Goal: Task Accomplishment & Management: Complete application form

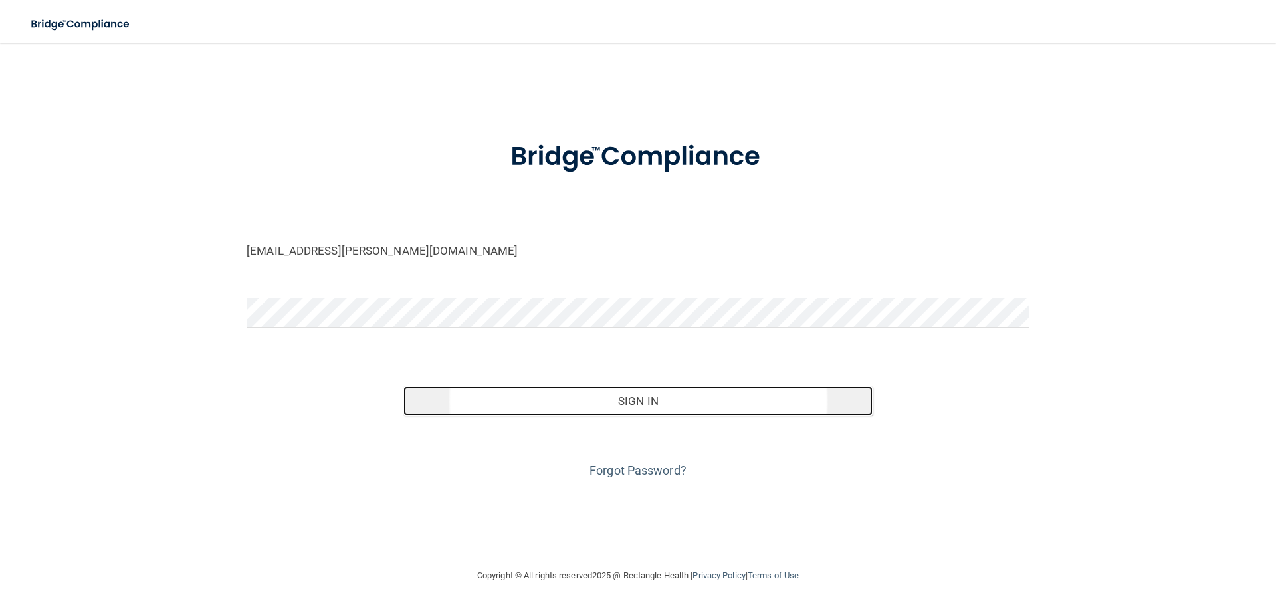
click at [548, 396] on button "Sign In" at bounding box center [638, 400] width 470 height 29
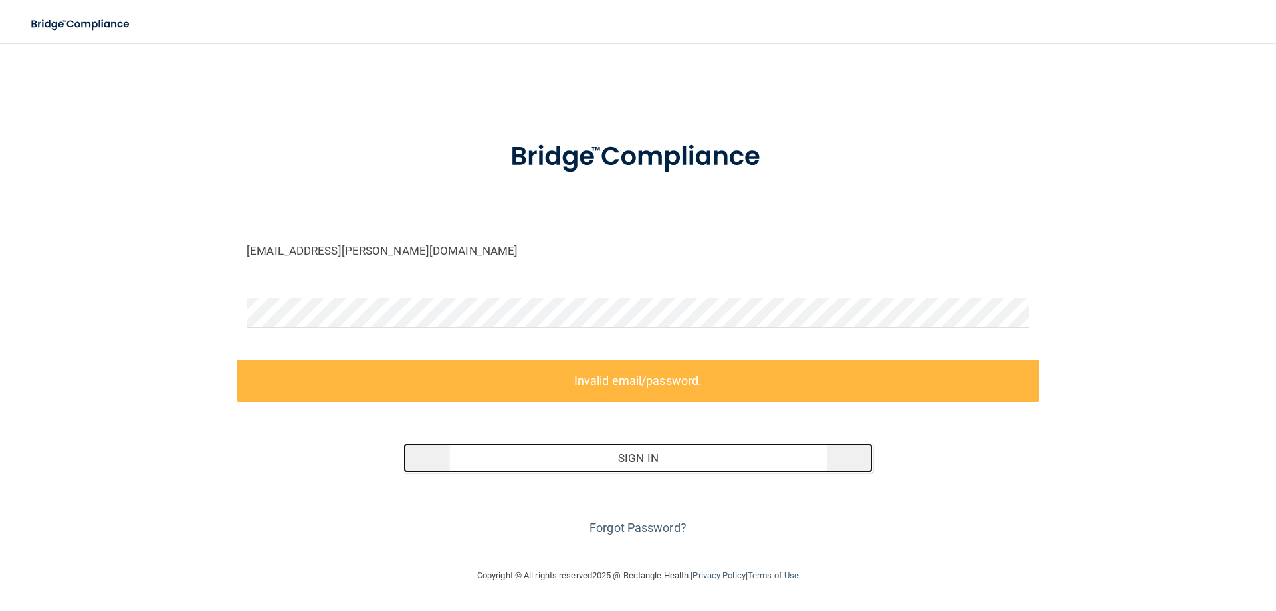
click at [593, 446] on button "Sign In" at bounding box center [638, 457] width 470 height 29
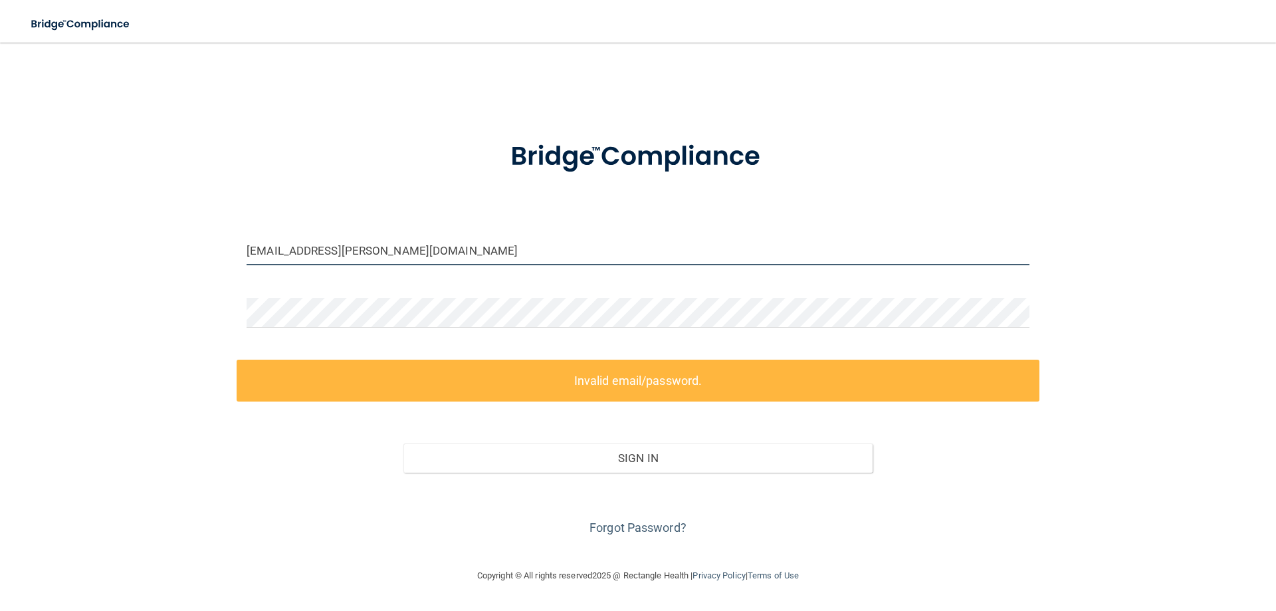
click at [420, 250] on input "[EMAIL_ADDRESS][PERSON_NAME][DOMAIN_NAME]" at bounding box center [638, 250] width 783 height 30
drag, startPoint x: 405, startPoint y: 252, endPoint x: 140, endPoint y: 253, distance: 265.8
click at [140, 254] on div "[EMAIL_ADDRESS][PERSON_NAME][DOMAIN_NAME] Invalid email/password. You don't hav…" at bounding box center [638, 305] width 1223 height 498
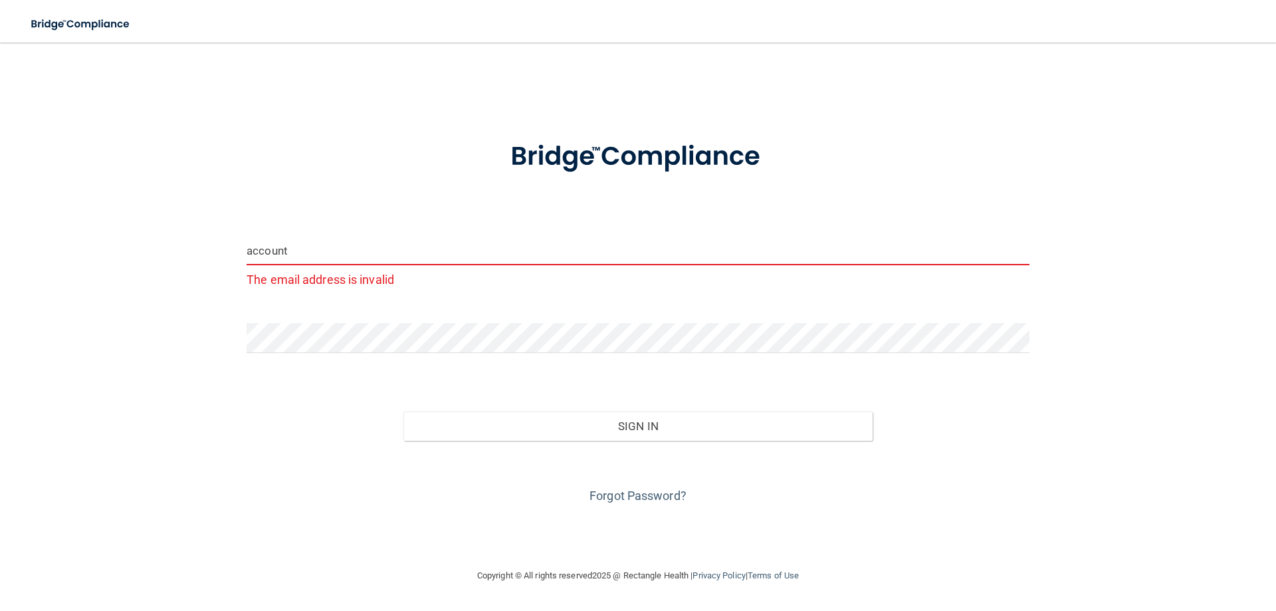
type input "[EMAIL_ADDRESS][DOMAIN_NAME]"
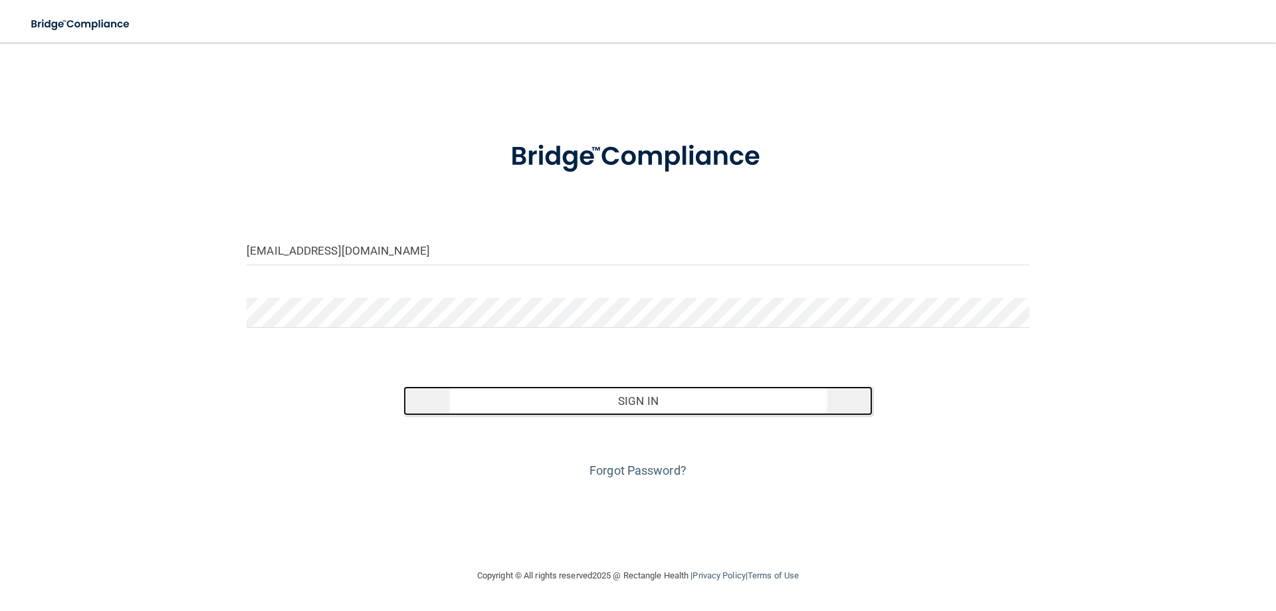
click at [604, 401] on button "Sign In" at bounding box center [638, 400] width 470 height 29
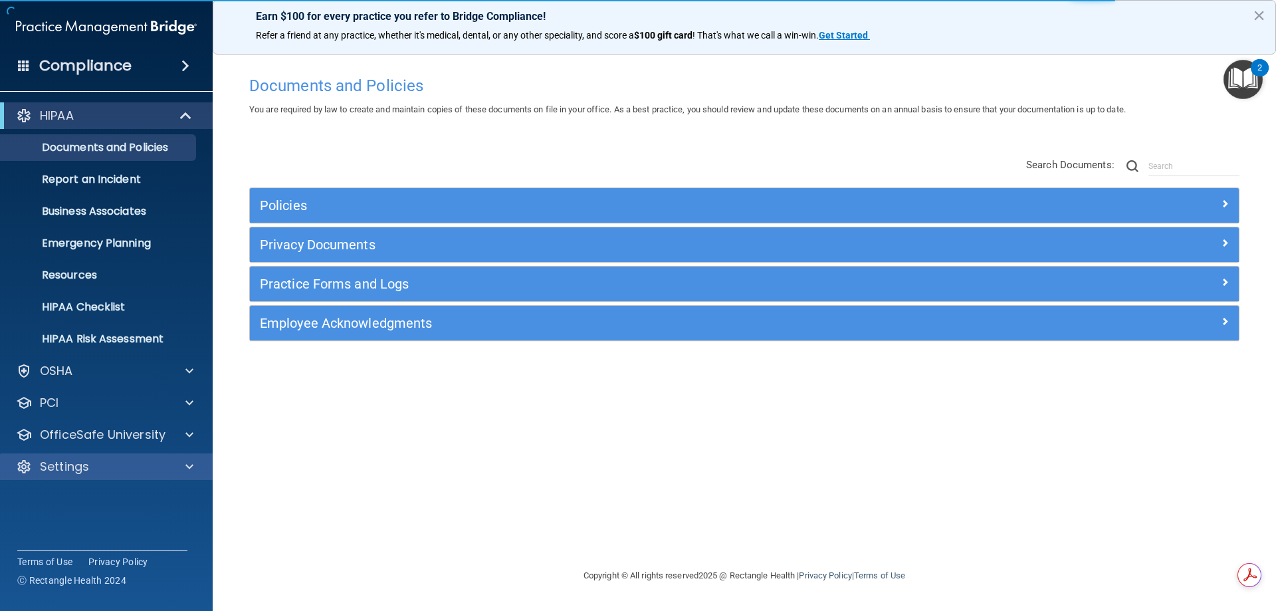
click at [86, 457] on div "Settings" at bounding box center [106, 466] width 213 height 27
click at [194, 469] on div at bounding box center [187, 467] width 33 height 16
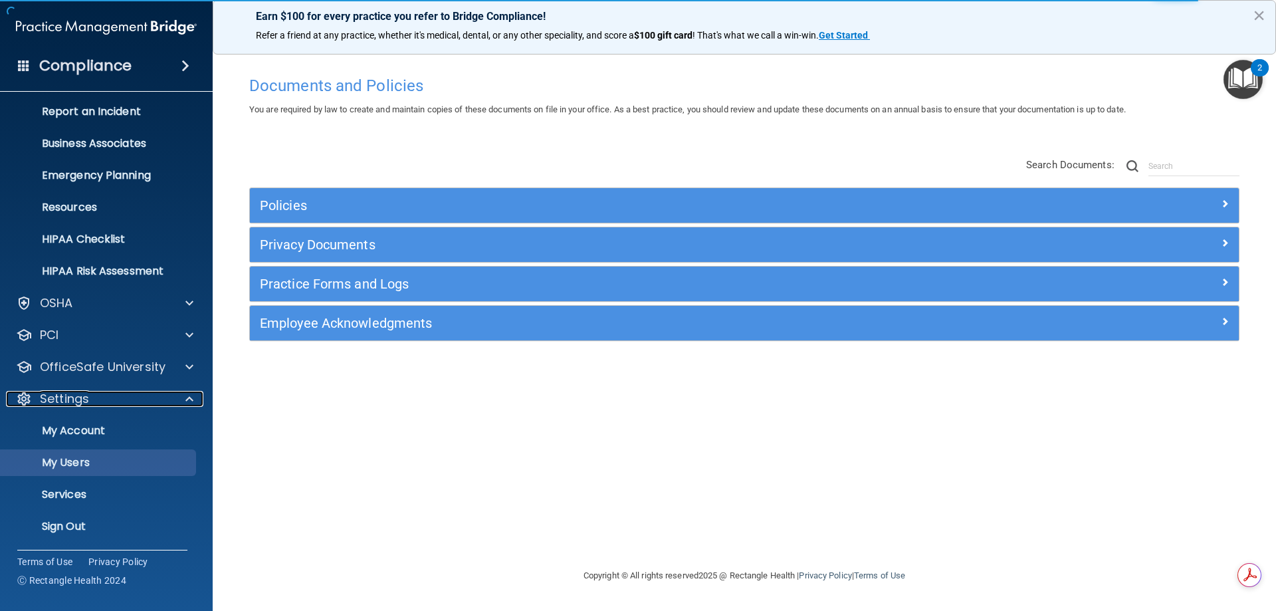
scroll to position [68, 0]
click at [84, 469] on p "My Users" at bounding box center [99, 461] width 181 height 13
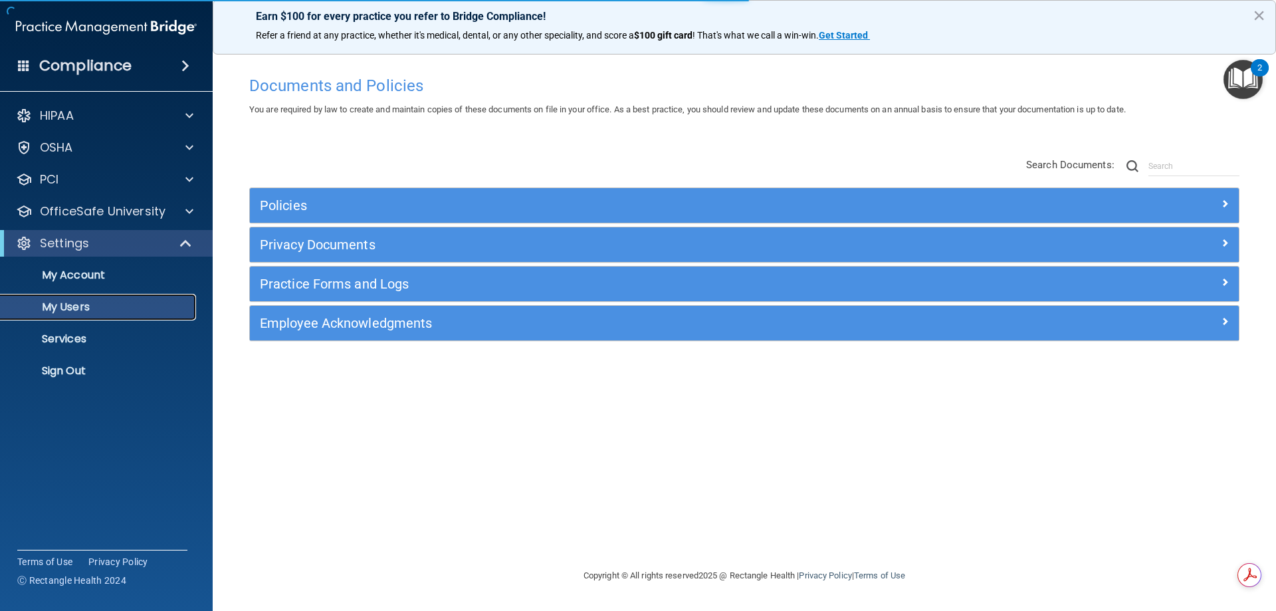
select select "20"
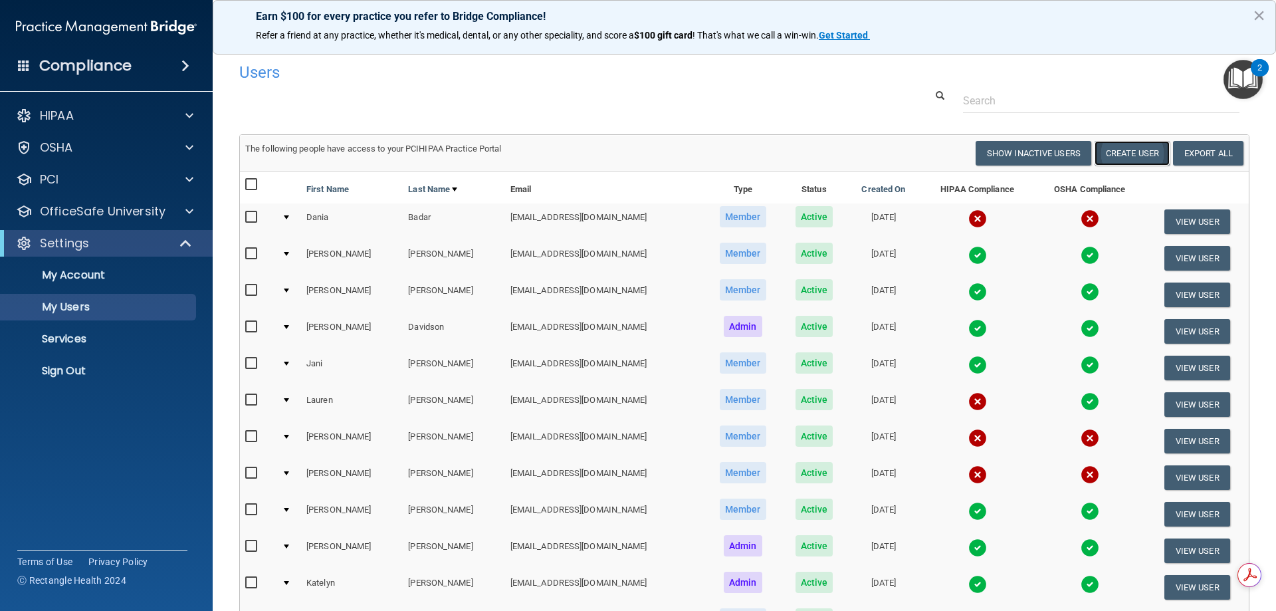
click at [1141, 159] on button "Create User" at bounding box center [1132, 153] width 75 height 25
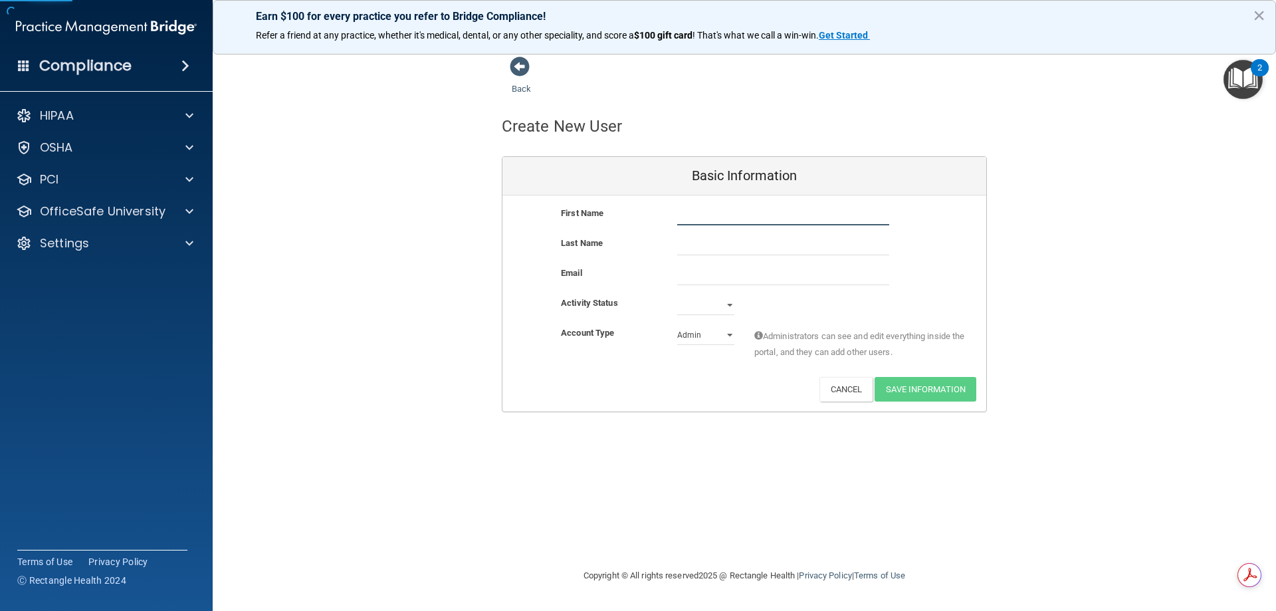
click at [717, 216] on input "text" at bounding box center [783, 215] width 212 height 20
type input "[PERSON_NAME]"
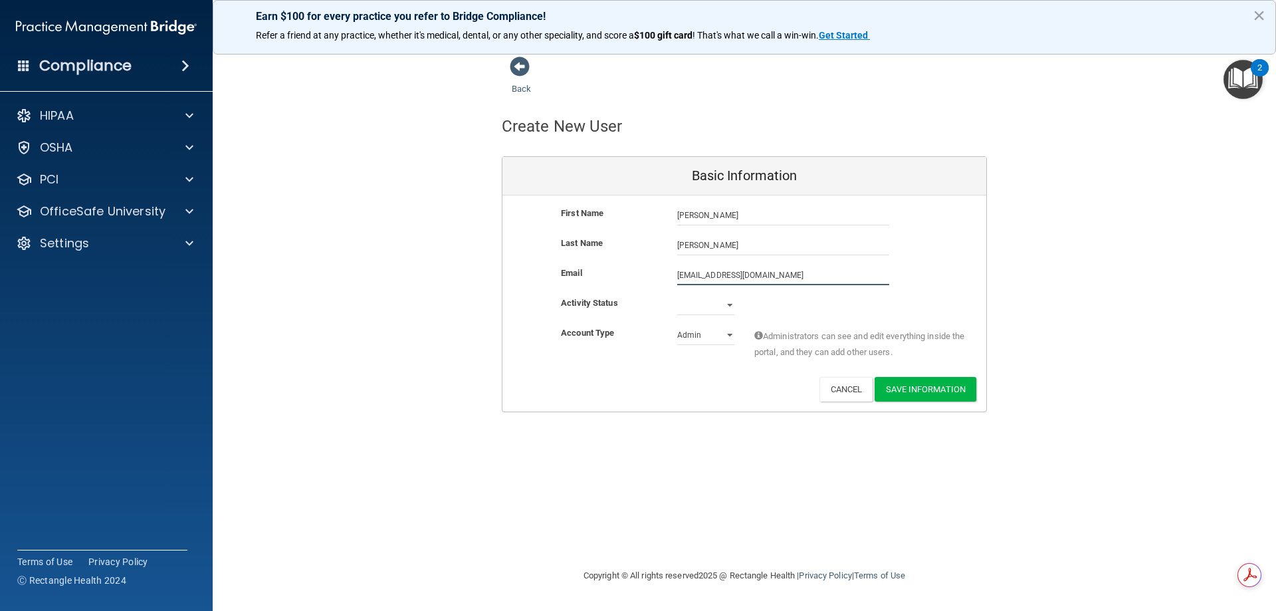
type input "[EMAIL_ADDRESS][DOMAIN_NAME]"
click at [682, 300] on select "Active Inactive" at bounding box center [705, 305] width 57 height 20
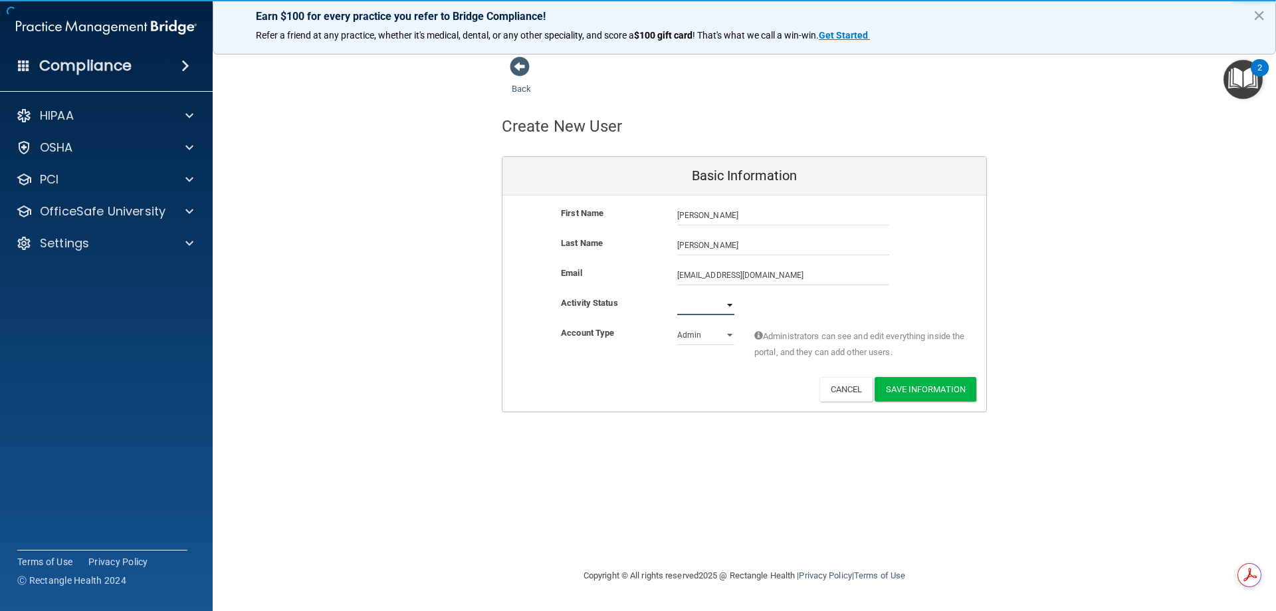
select select "active"
click at [677, 295] on select "Active Inactive" at bounding box center [705, 305] width 57 height 20
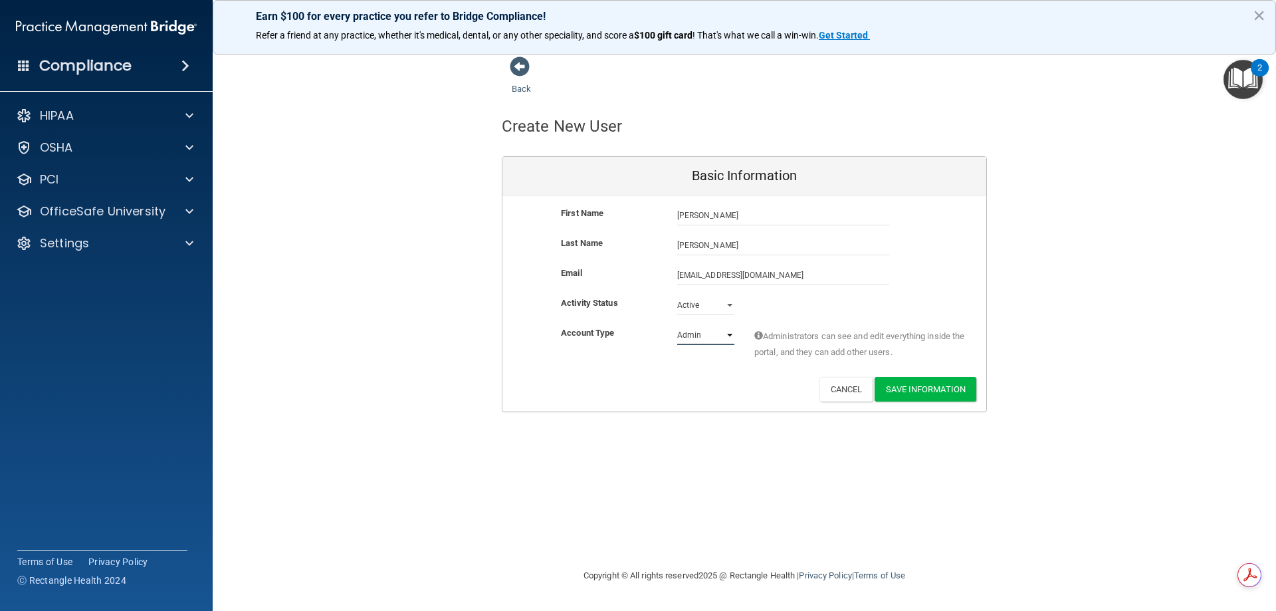
click at [700, 338] on select "Admin Member" at bounding box center [705, 335] width 57 height 20
select select "practice_member"
click at [677, 325] on select "Admin Member" at bounding box center [705, 335] width 57 height 20
click at [924, 391] on button "Save Information" at bounding box center [926, 389] width 102 height 25
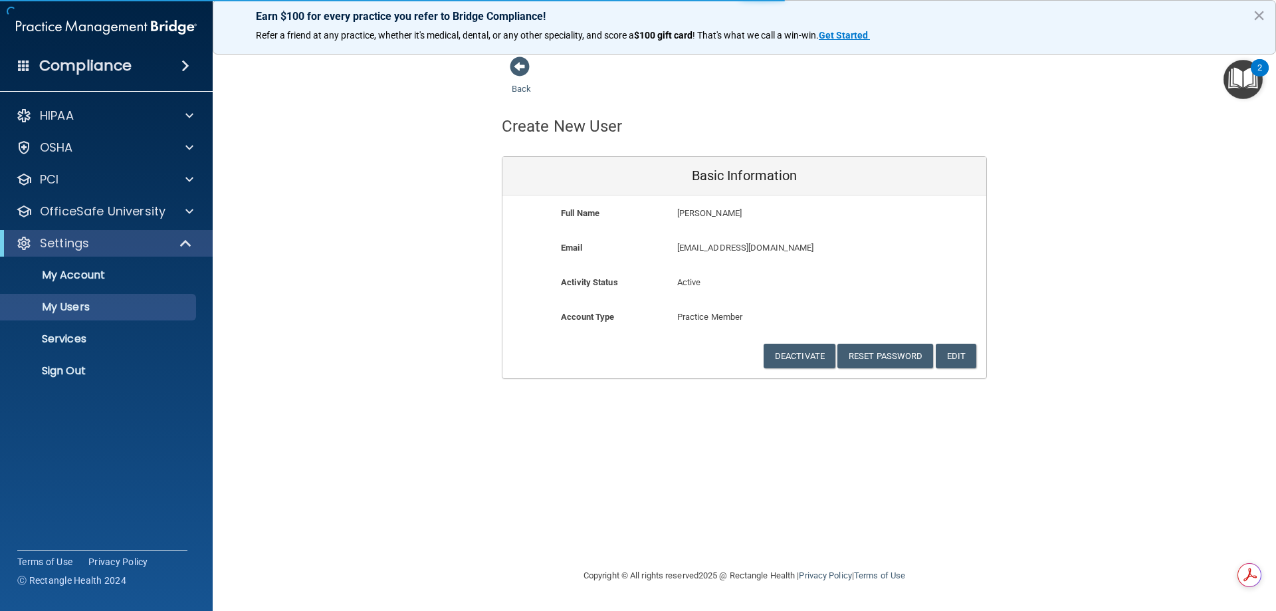
select select "20"
